Goal: Find contact information: Find contact information

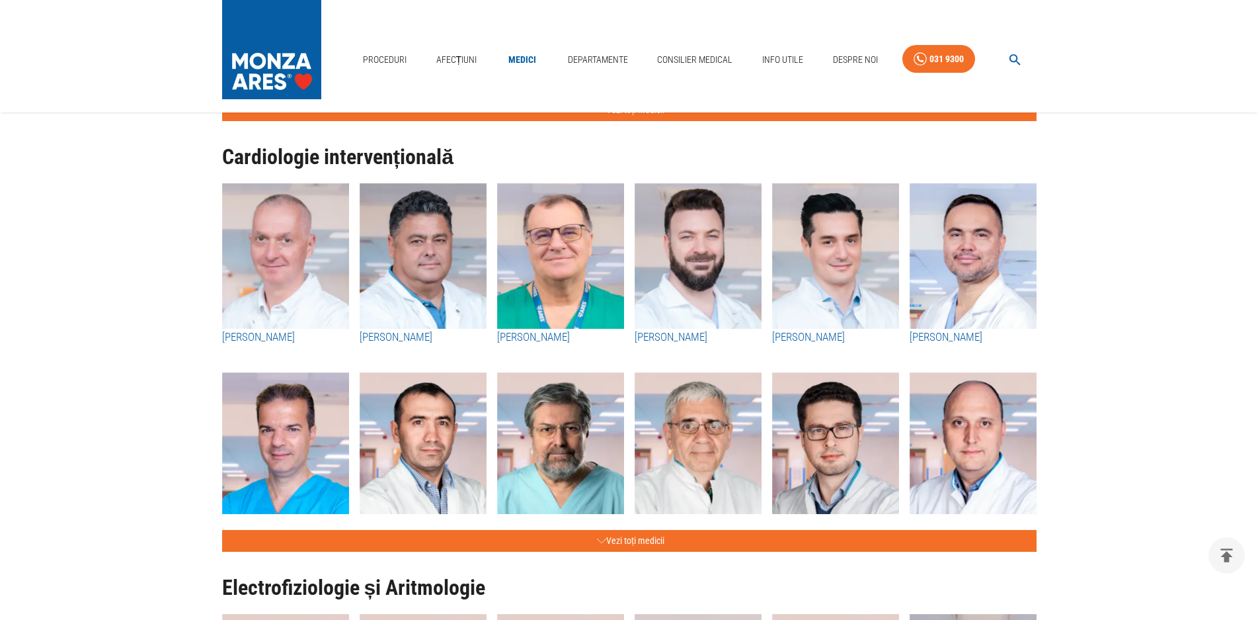
scroll to position [405, 0]
click at [710, 278] on img "button" at bounding box center [698, 255] width 127 height 145
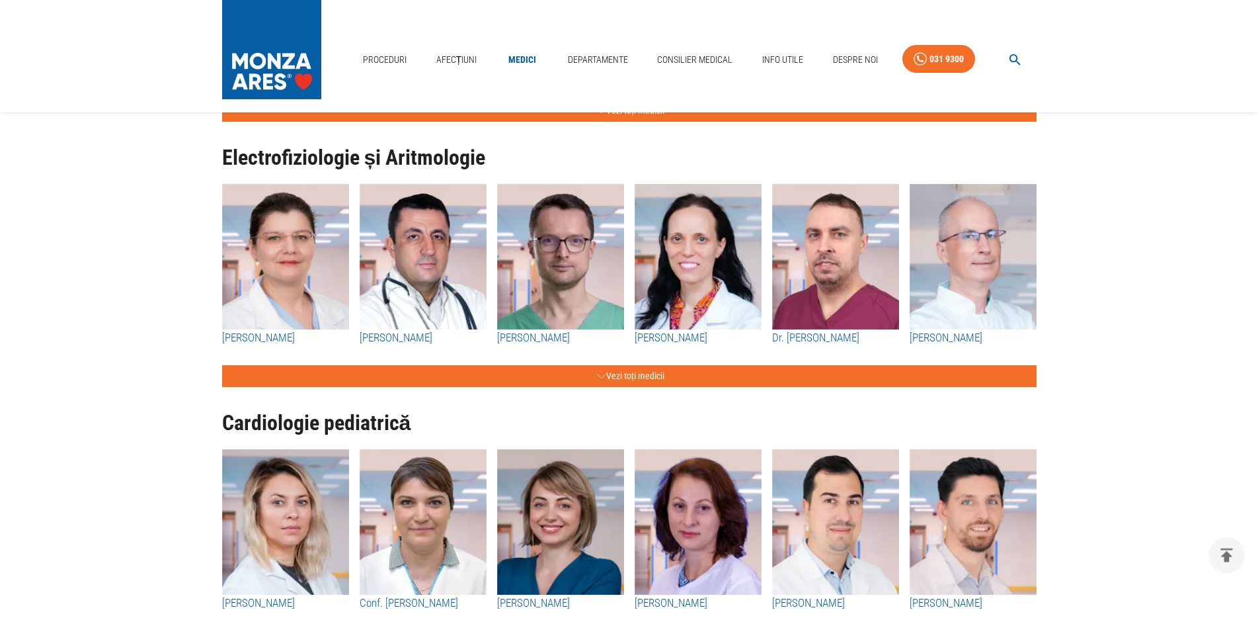
scroll to position [1012, 0]
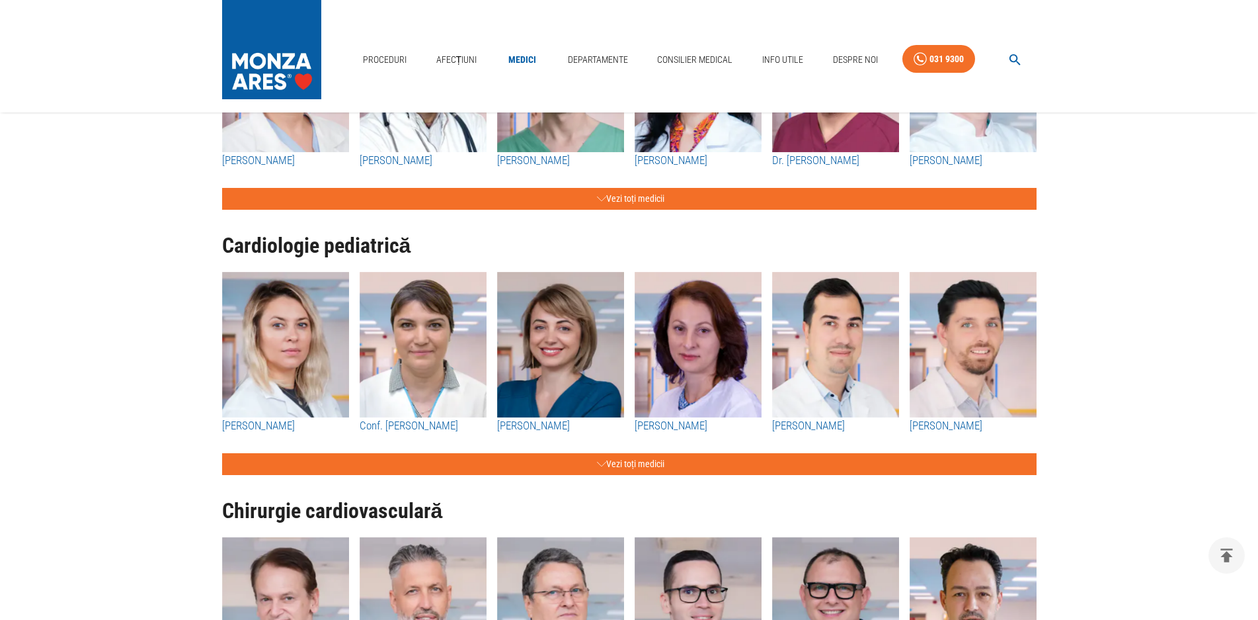
click at [959, 342] on img "button" at bounding box center [973, 344] width 127 height 145
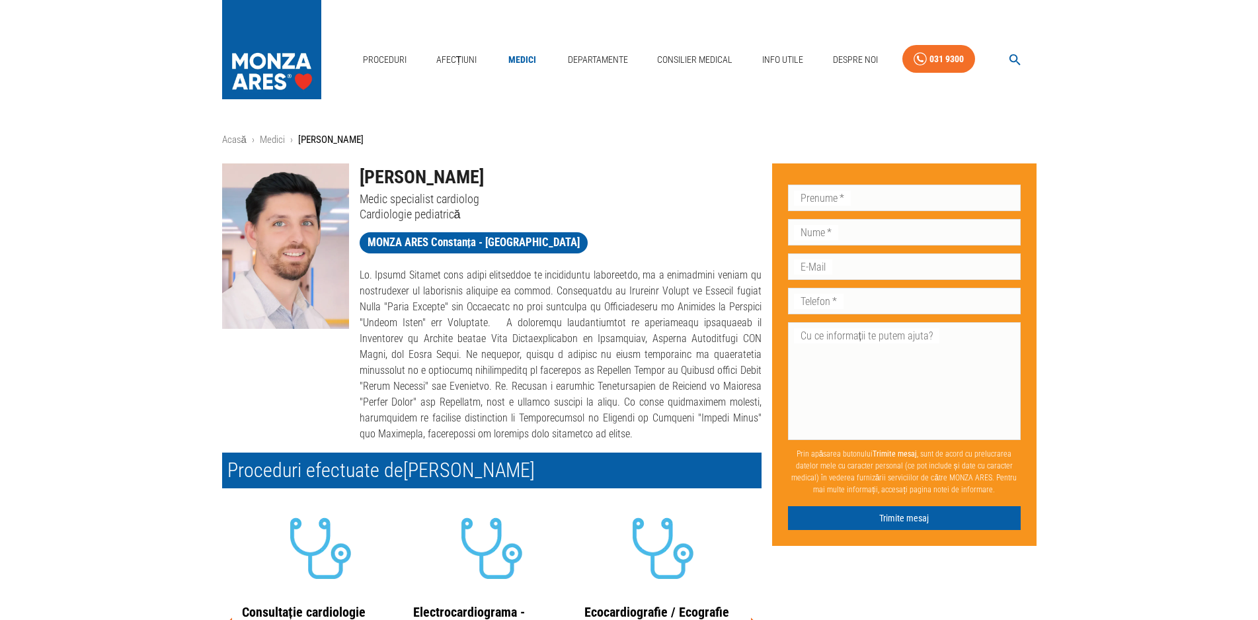
click at [292, 253] on img at bounding box center [285, 245] width 127 height 165
drag, startPoint x: 509, startPoint y: 179, endPoint x: 382, endPoint y: 175, distance: 127.7
click at [382, 175] on h1 "[PERSON_NAME]" at bounding box center [561, 177] width 402 height 28
copy h1 "[PERSON_NAME]"
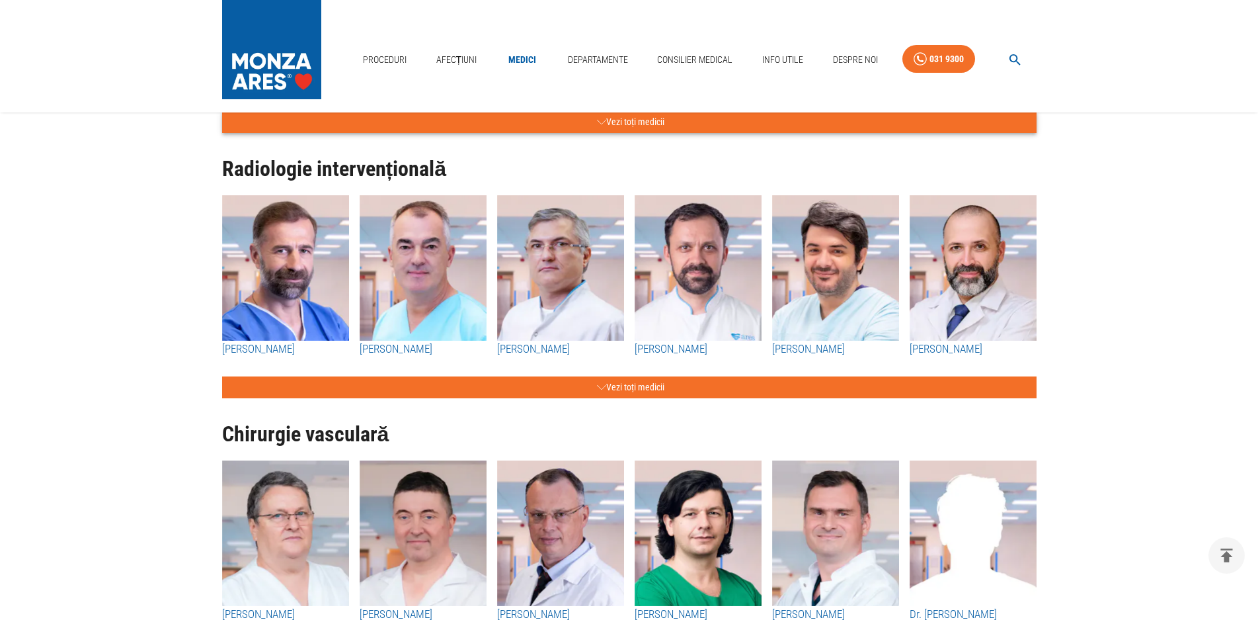
scroll to position [1888, 0]
